Goal: Find specific page/section: Find specific page/section

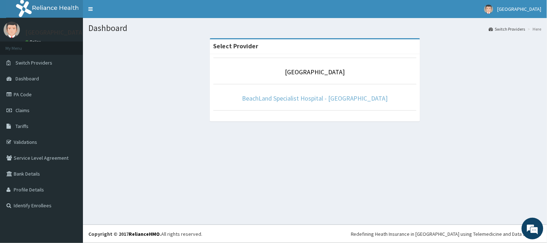
click at [310, 95] on link "BeachLand Specialist Hospital - [GEOGRAPHIC_DATA]" at bounding box center [315, 98] width 146 height 8
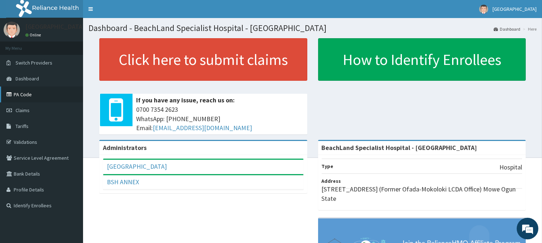
click at [23, 95] on link "PA Code" at bounding box center [41, 95] width 83 height 16
